Goal: Task Accomplishment & Management: Use online tool/utility

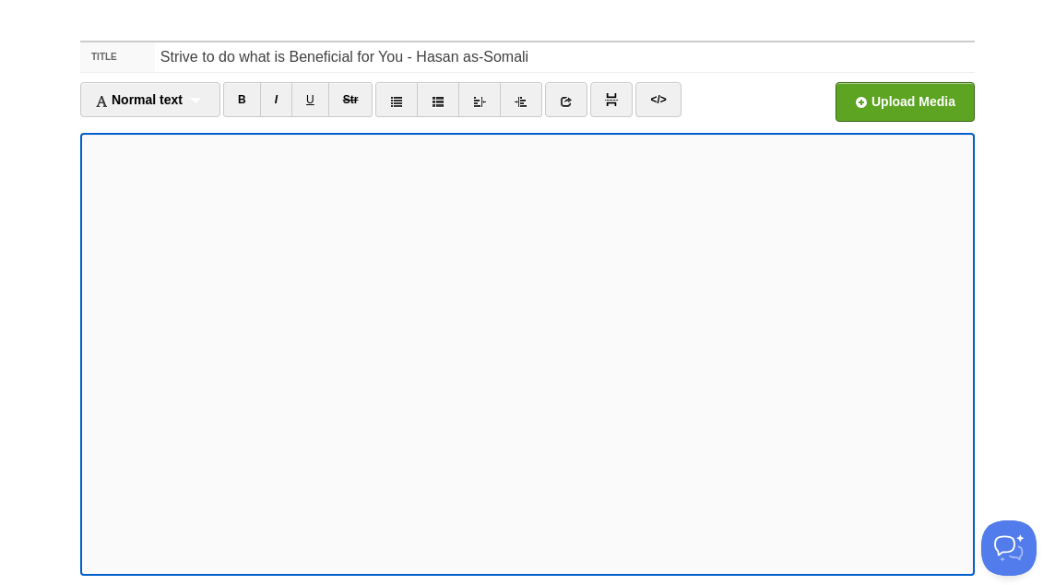
scroll to position [147, 0]
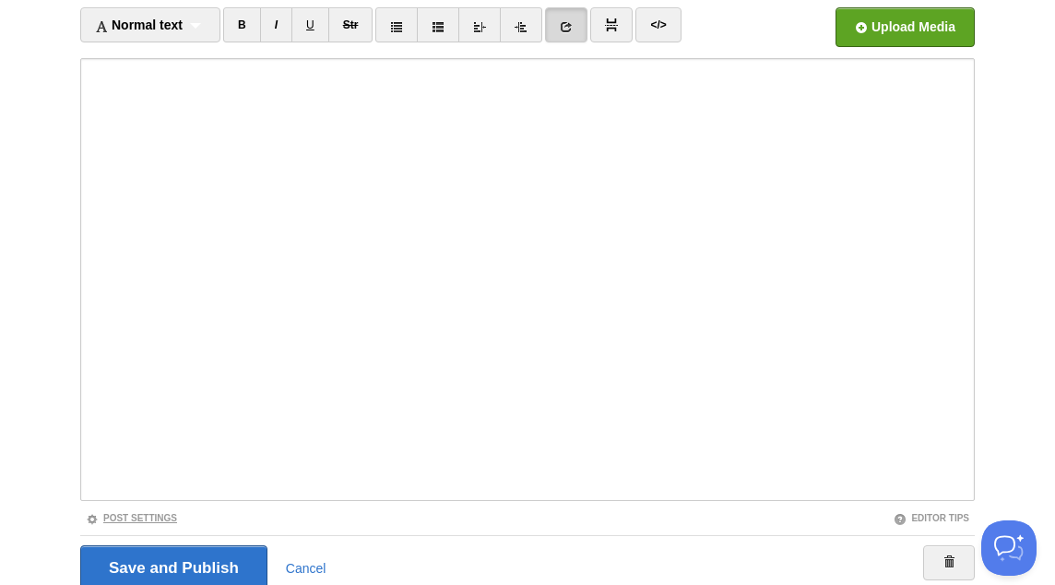
click at [170, 518] on link "Post Settings" at bounding box center [131, 518] width 91 height 10
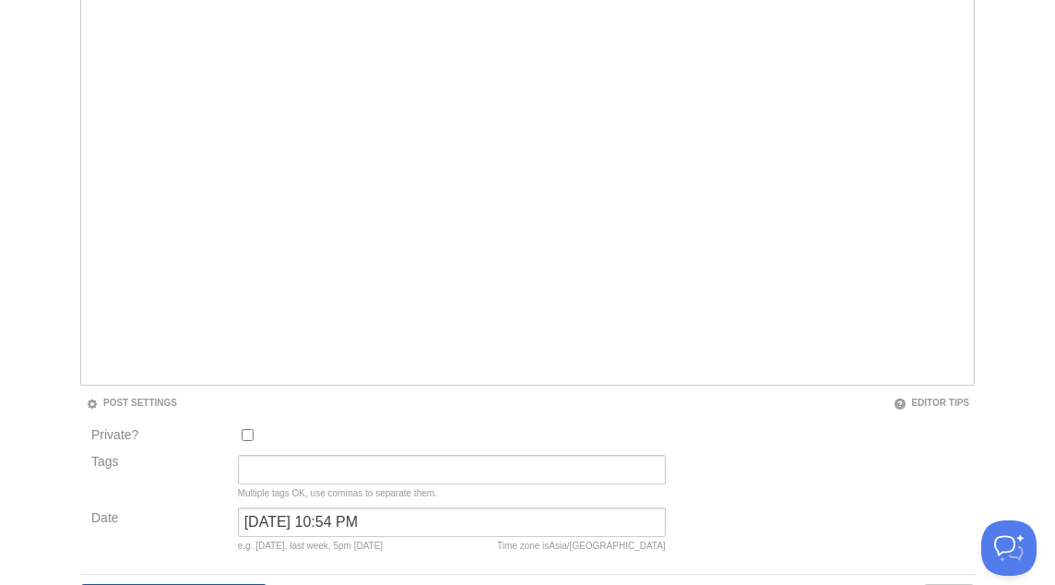
scroll to position [308, 0]
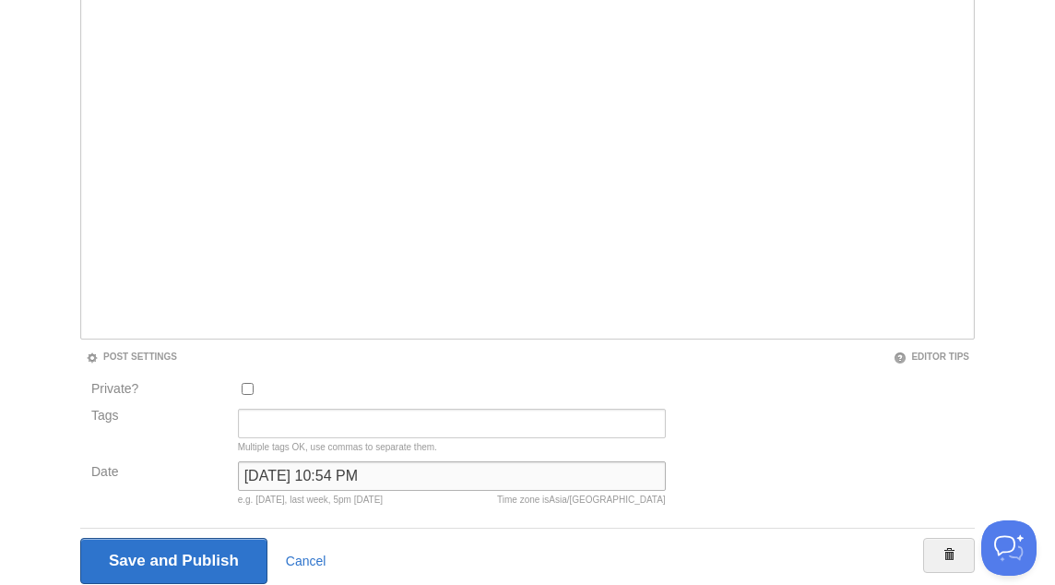
click at [300, 478] on input "[DATE] 10:54 PM" at bounding box center [452, 476] width 428 height 30
type input "now"
click at [80, 538] on input "Save and Publish" at bounding box center [173, 561] width 187 height 46
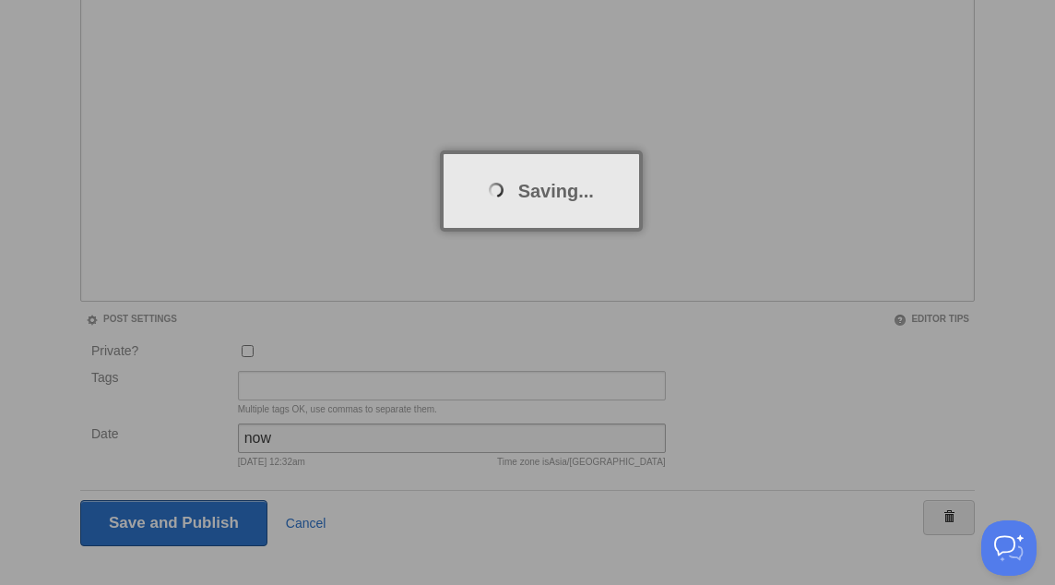
scroll to position [96, 0]
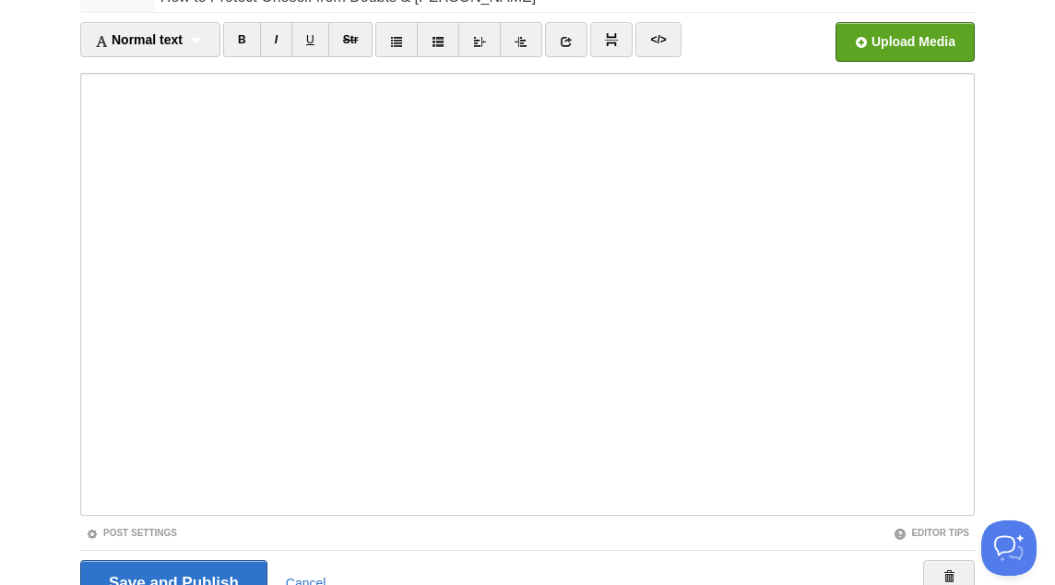
scroll to position [221, 0]
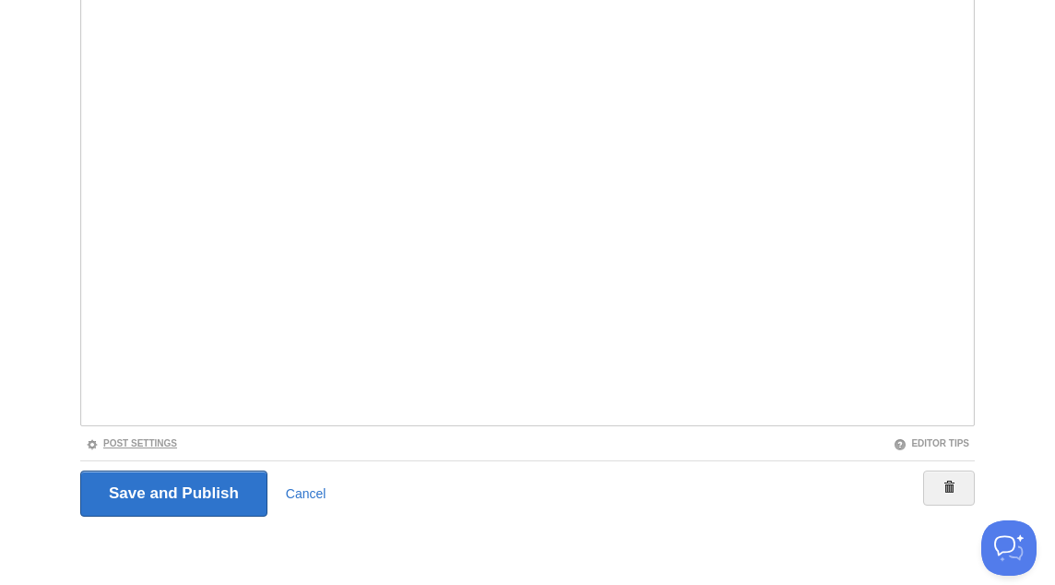
click at [166, 444] on link "Post Settings" at bounding box center [131, 443] width 91 height 10
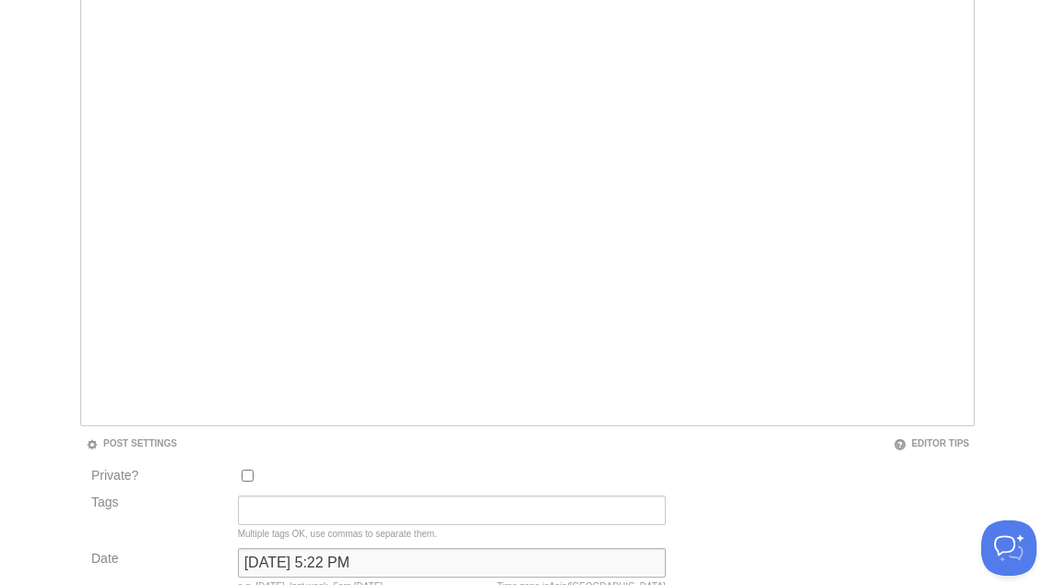
click at [311, 567] on input "[DATE] 5:22 PM" at bounding box center [452, 563] width 428 height 30
type input "now"
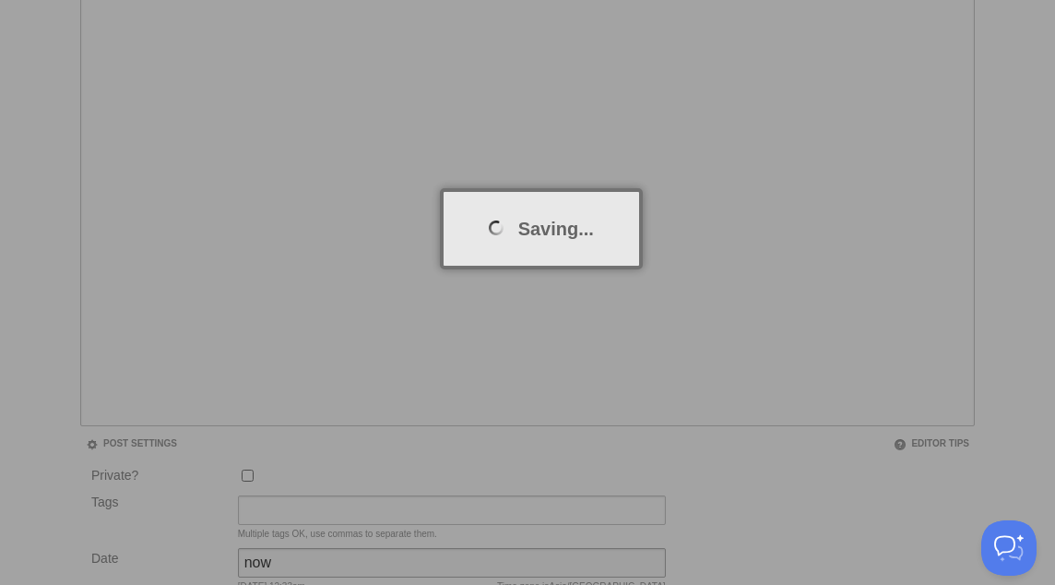
scroll to position [96, 0]
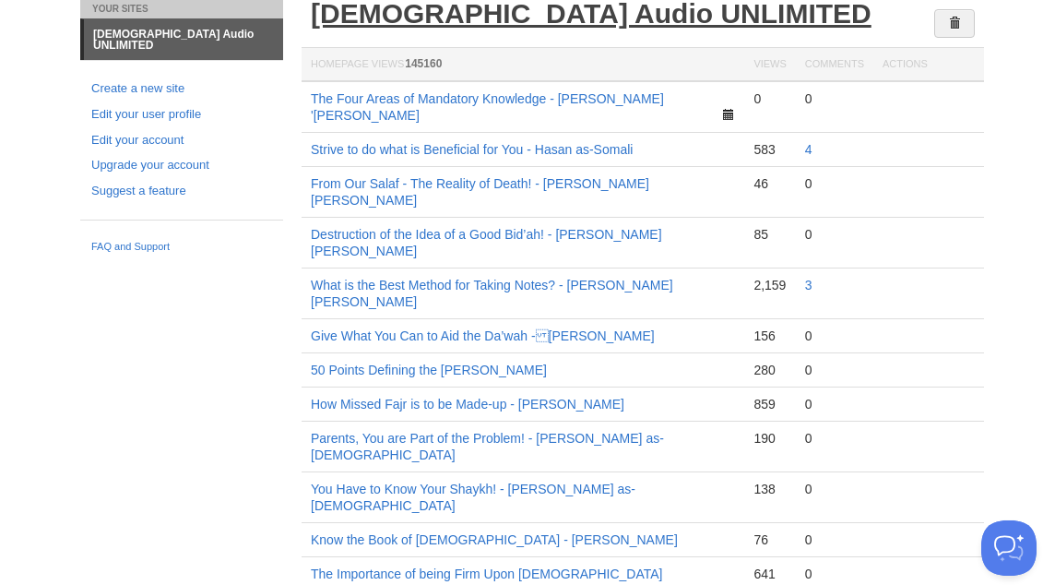
click at [412, 24] on link "[DEMOGRAPHIC_DATA] Audio UNLIMITED" at bounding box center [591, 13] width 561 height 30
